Goal: Task Accomplishment & Management: Use online tool/utility

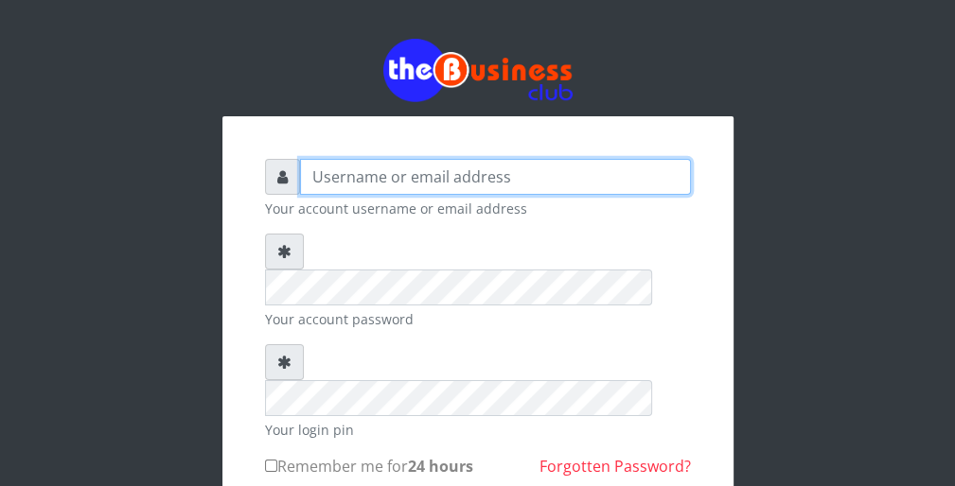
type input "wergbac8"
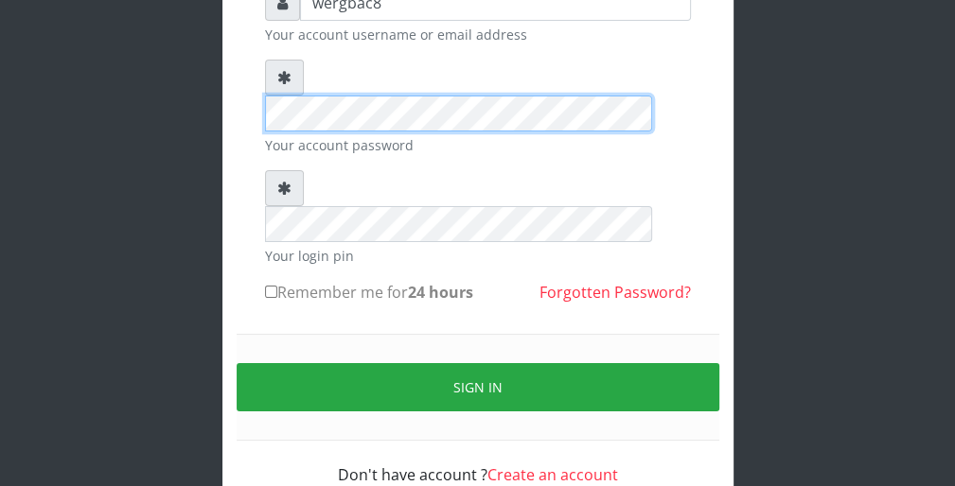
scroll to position [174, 0]
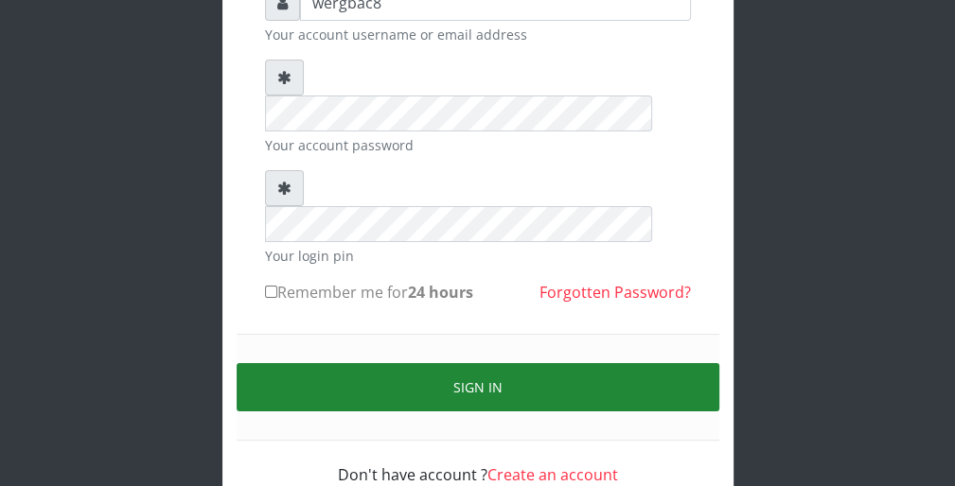
click at [613, 363] on button "Sign in" at bounding box center [478, 387] width 483 height 48
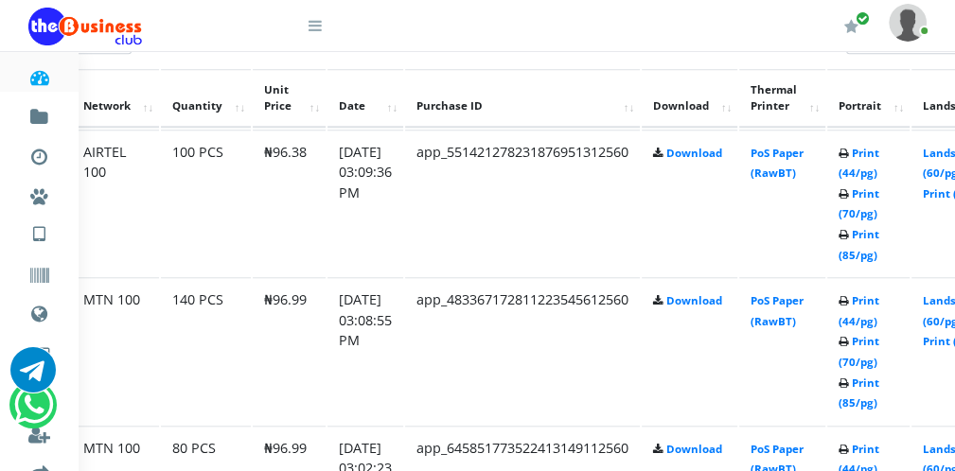
scroll to position [1022, 114]
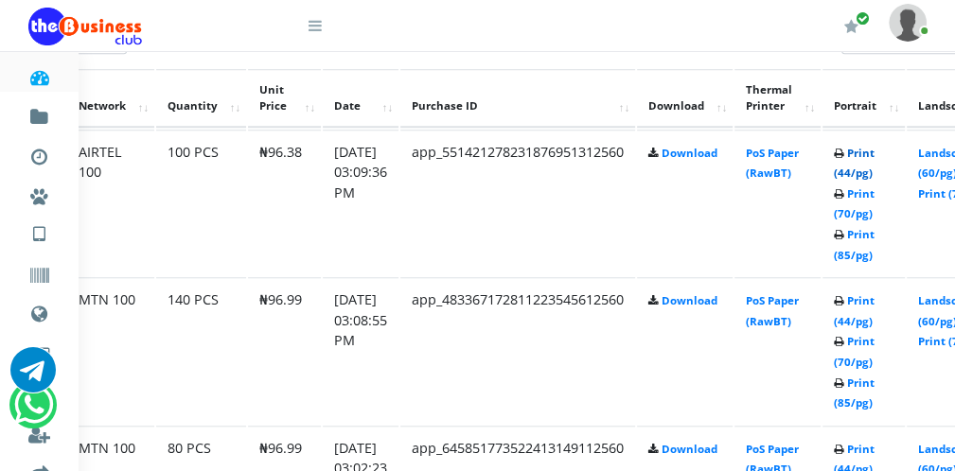
click at [867, 168] on link "Print (44/pg)" at bounding box center [854, 163] width 41 height 35
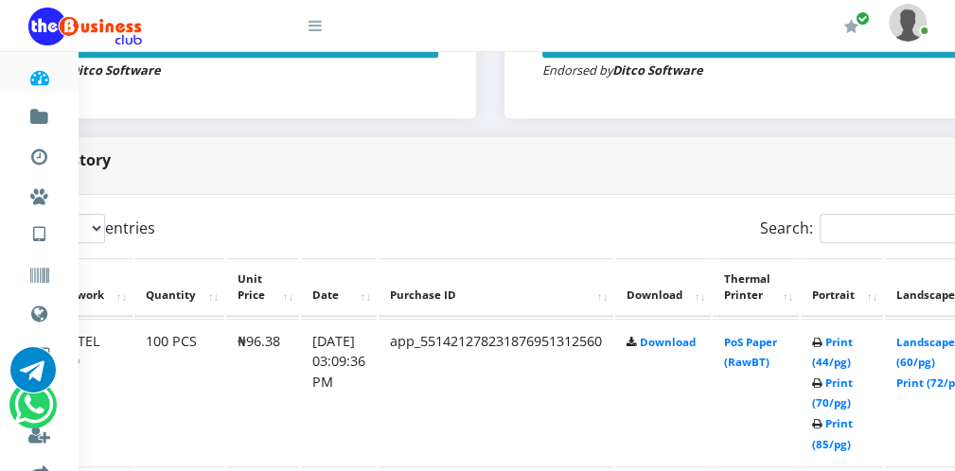
scroll to position [833, 151]
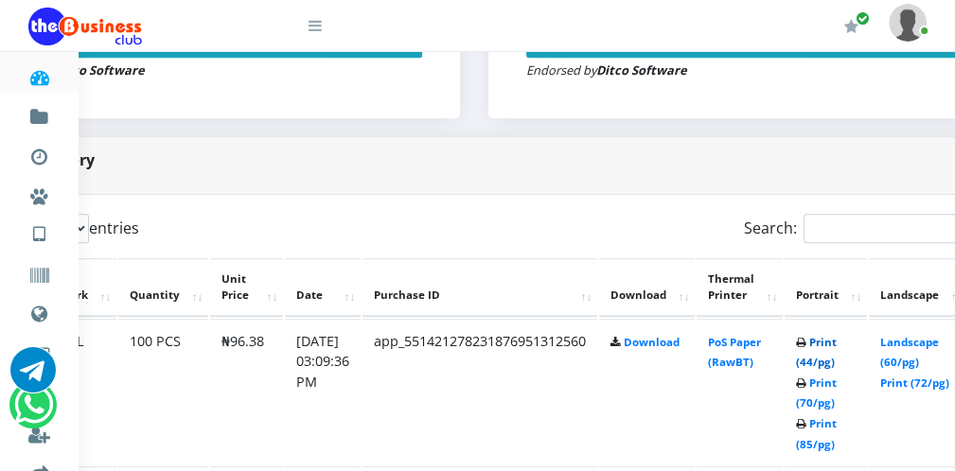
click at [833, 362] on link "Print (44/pg)" at bounding box center [816, 352] width 41 height 35
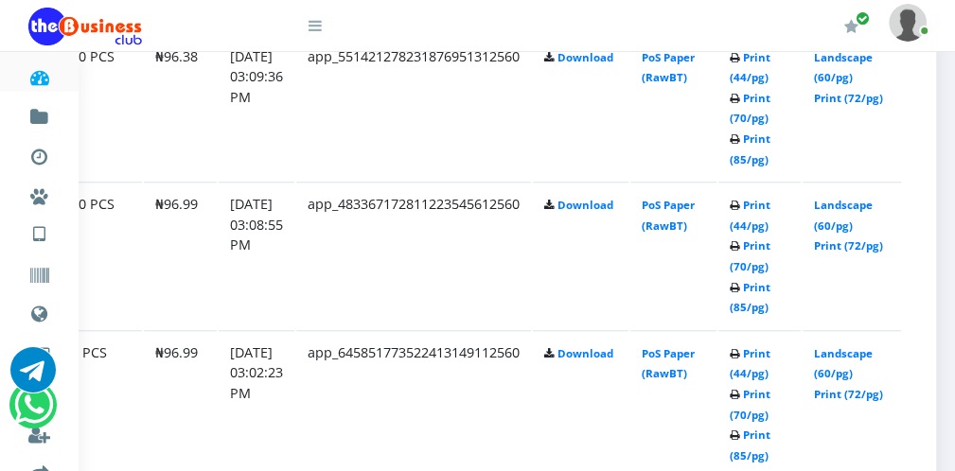
scroll to position [1134, 222]
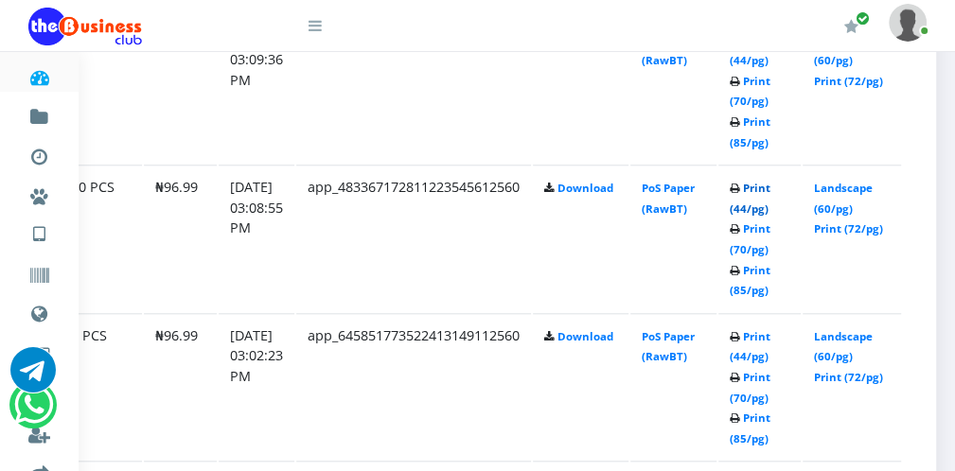
click at [746, 205] on link "Print (44/pg)" at bounding box center [749, 198] width 41 height 35
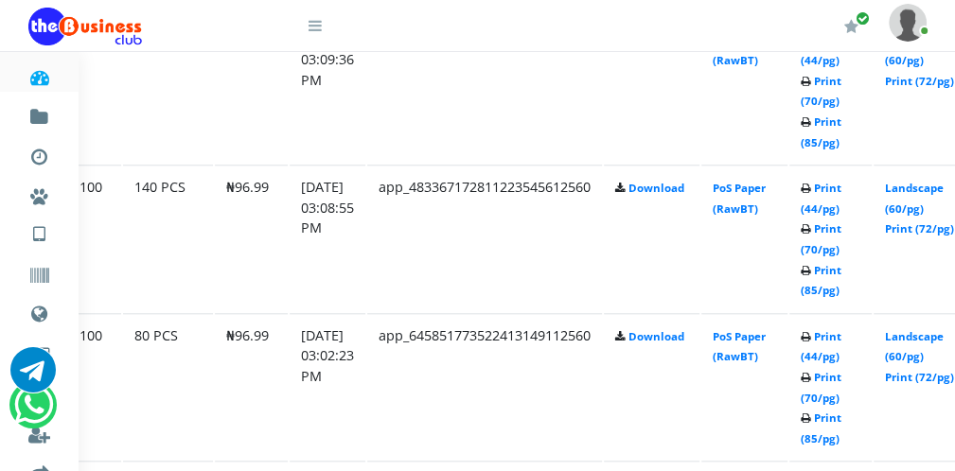
scroll to position [1134, 109]
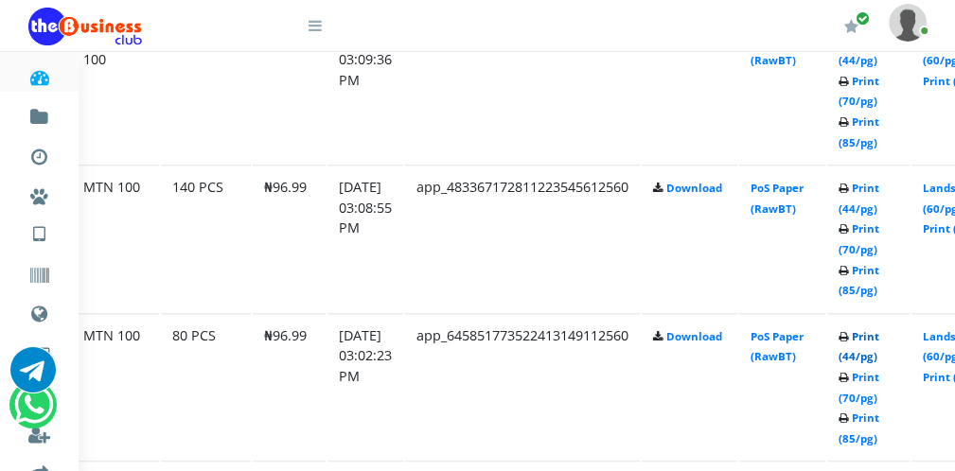
click at [867, 349] on link "Print (44/pg)" at bounding box center [858, 346] width 41 height 35
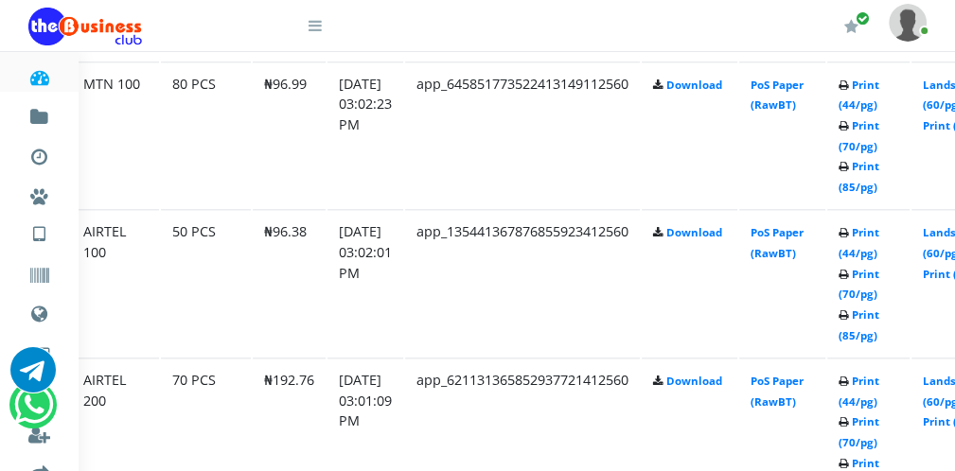
scroll to position [1399, 109]
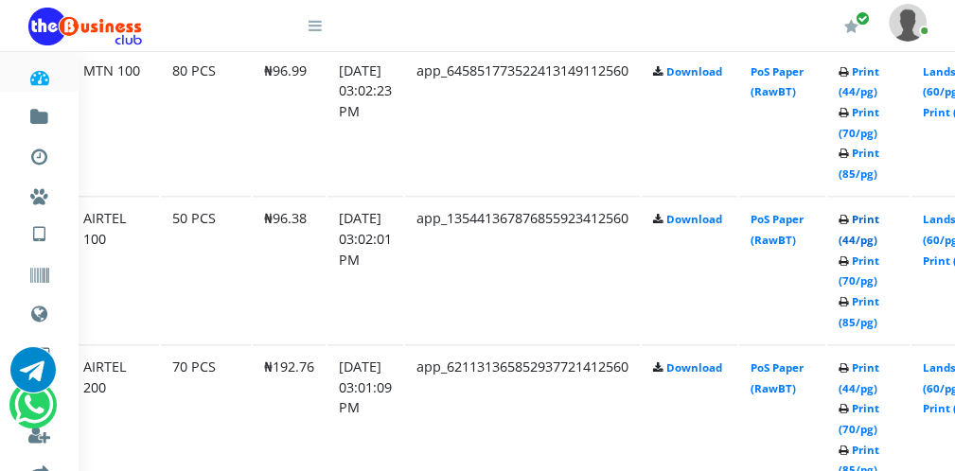
click at [870, 235] on link "Print (44/pg)" at bounding box center [858, 229] width 41 height 35
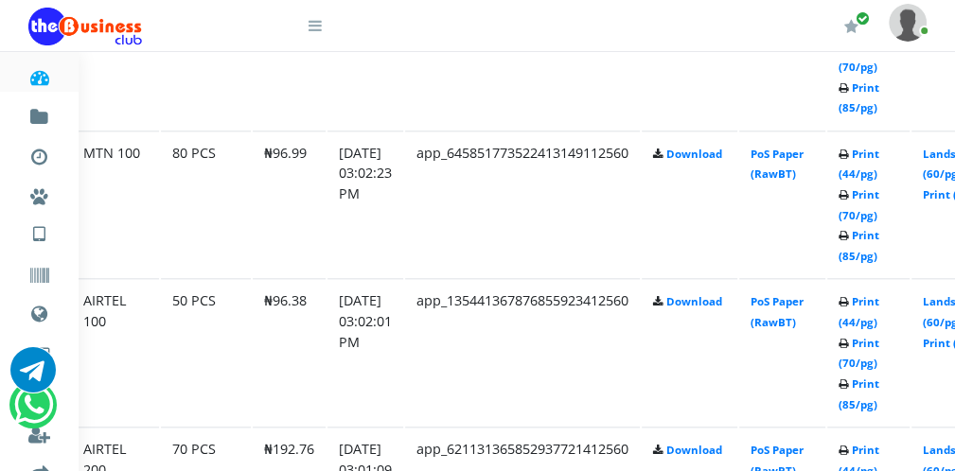
scroll to position [1399, 109]
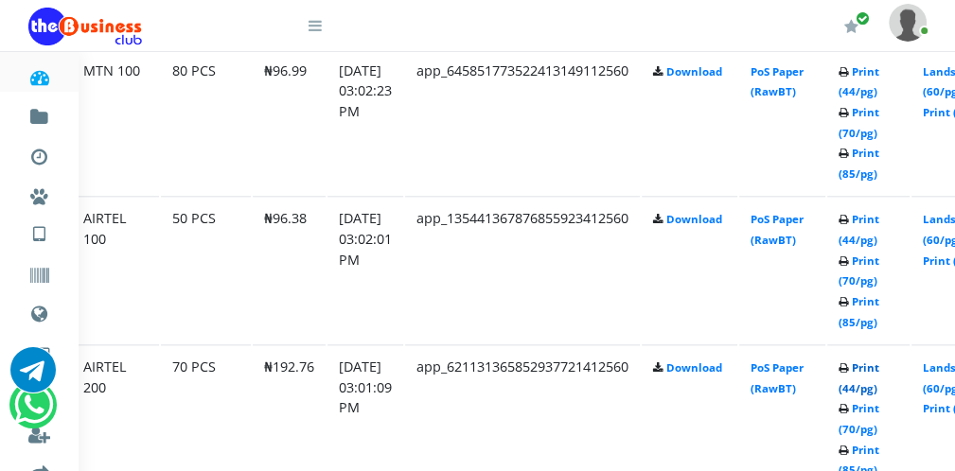
click at [870, 382] on link "Print (44/pg)" at bounding box center [858, 377] width 41 height 35
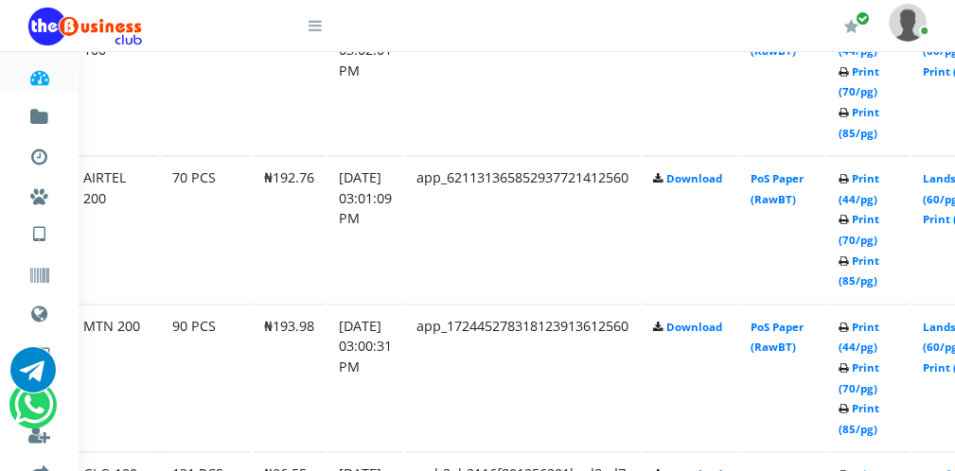
scroll to position [1626, 109]
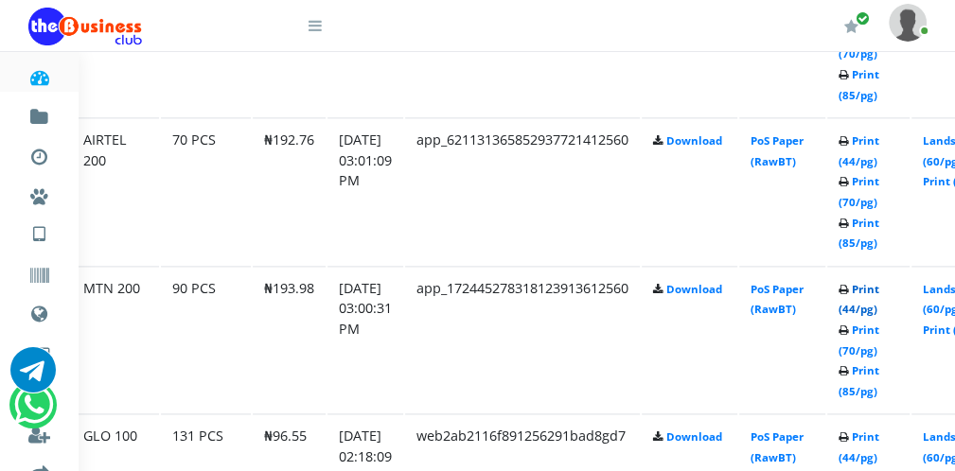
click at [870, 304] on link "Print (44/pg)" at bounding box center [858, 299] width 41 height 35
